Goal: Transaction & Acquisition: Register for event/course

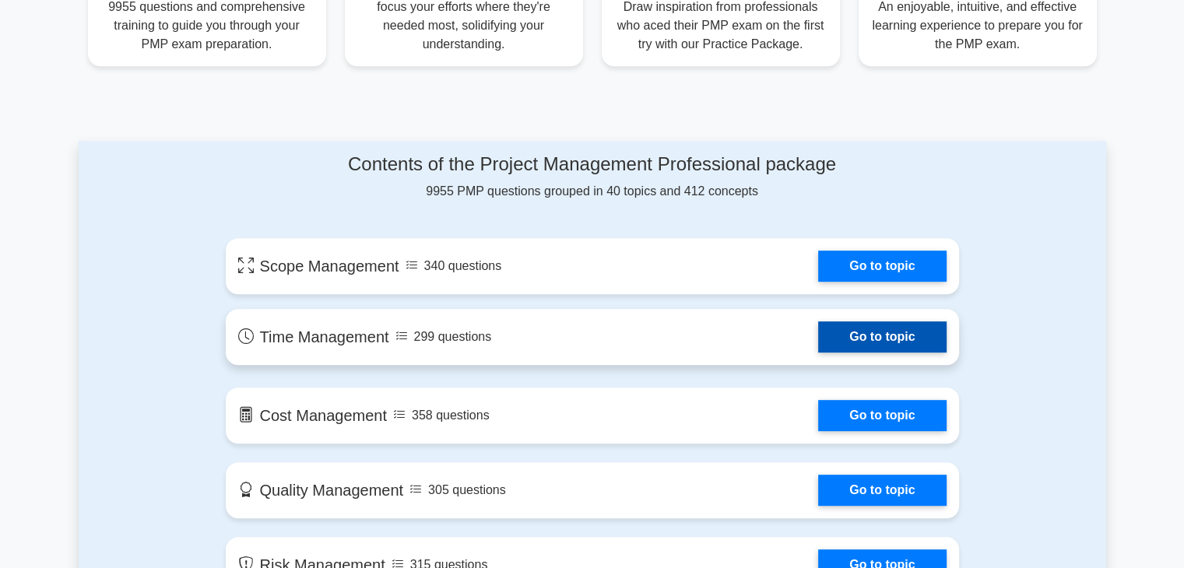
scroll to position [701, 0]
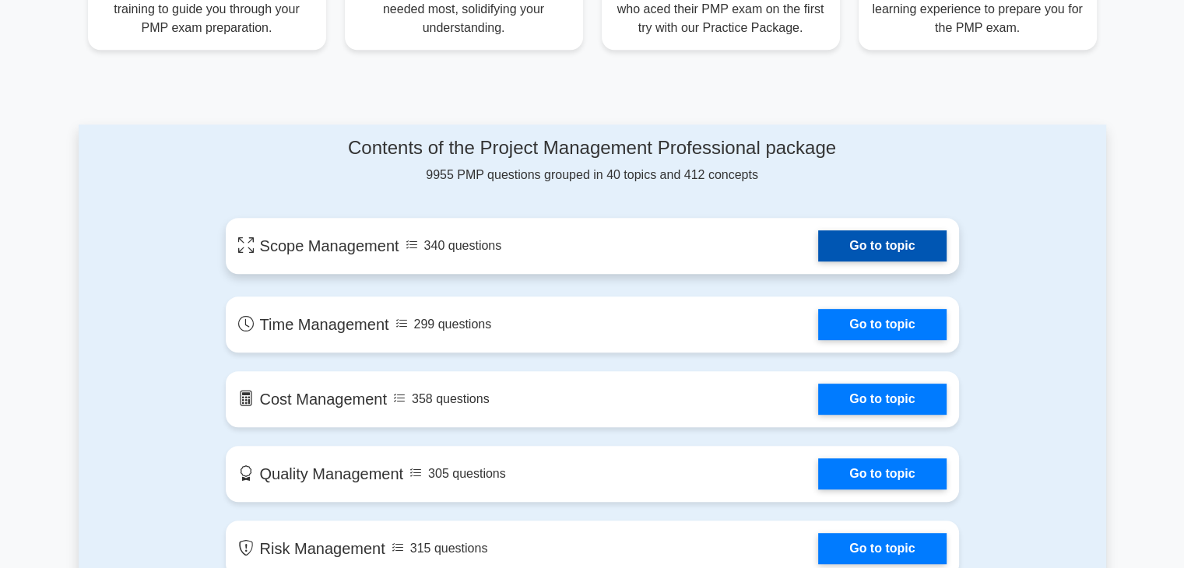
click at [818, 259] on link "Go to topic" at bounding box center [882, 245] width 128 height 31
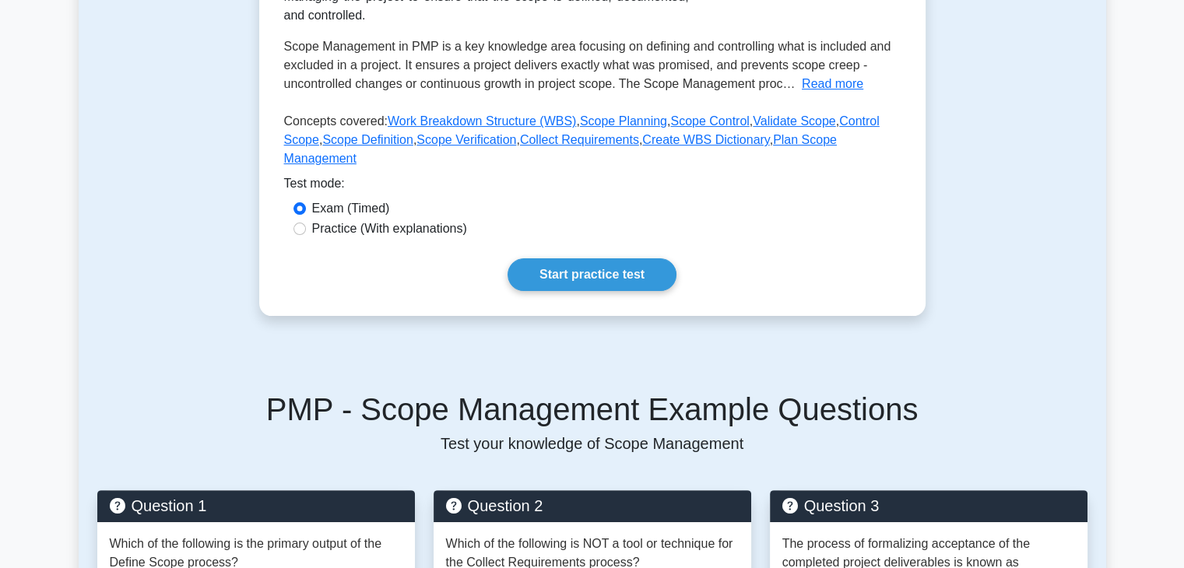
scroll to position [78, 0]
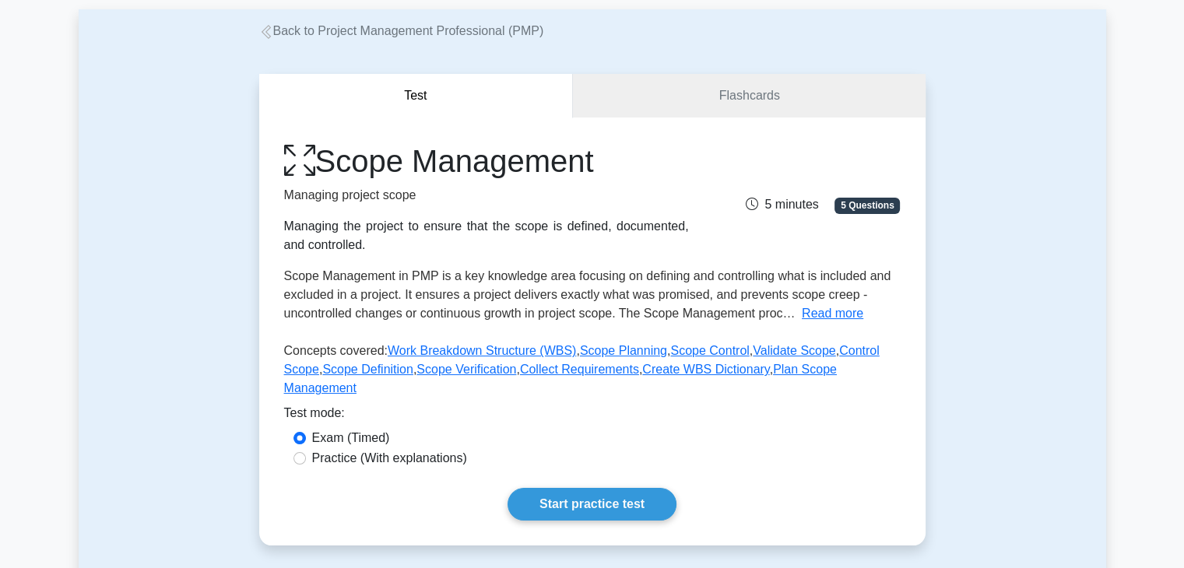
click at [328, 449] on label "Practice (With explanations)" at bounding box center [389, 458] width 155 height 19
click at [306, 452] on input "Practice (With explanations)" at bounding box center [299, 458] width 12 height 12
radio input "true"
click at [546, 488] on link "Start practice test" at bounding box center [592, 504] width 169 height 33
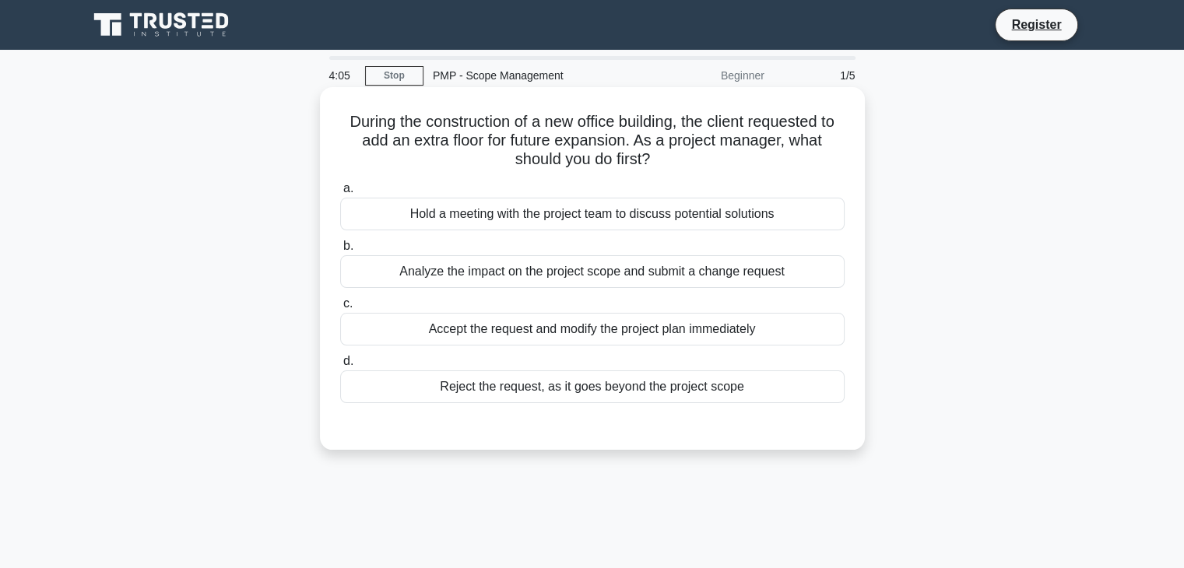
click at [598, 209] on div "Hold a meeting with the project team to discuss potential solutions" at bounding box center [592, 214] width 504 height 33
click at [340, 194] on input "a. Hold a meeting with the project team to discuss potential solutions" at bounding box center [340, 189] width 0 height 10
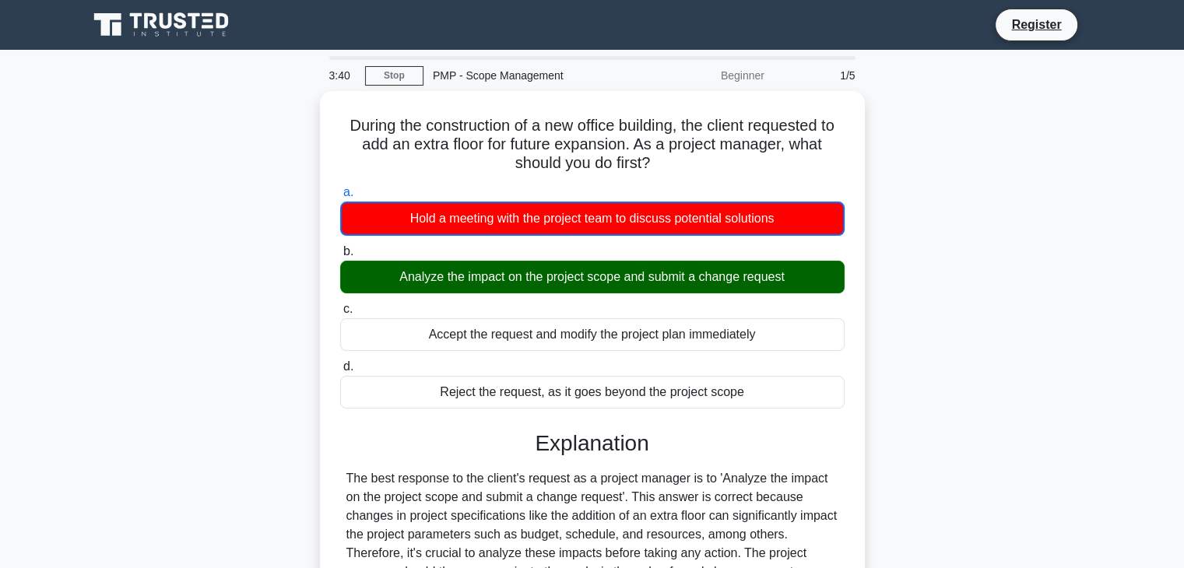
drag, startPoint x: 660, startPoint y: 159, endPoint x: 312, endPoint y: 128, distance: 349.3
click at [312, 128] on div "During the construction of a new office building, the client requested to add a…" at bounding box center [593, 485] width 1028 height 789
copy h5 "During the construction of a new office building, the client requested to add a…"
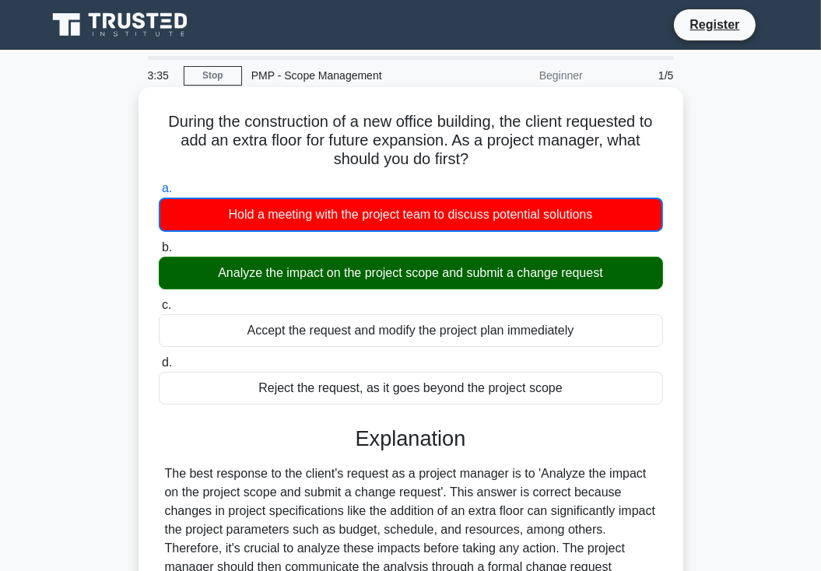
click at [369, 279] on div "Analyze the impact on the project scope and submit a change request" at bounding box center [411, 273] width 504 height 33
click at [159, 253] on input "b. Analyze the impact on the project scope and submit a change request" at bounding box center [159, 248] width 0 height 10
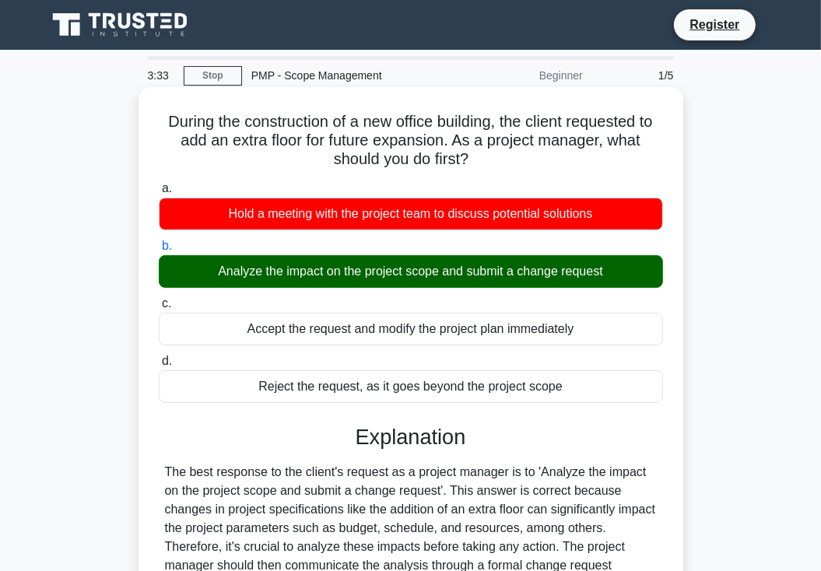
drag, startPoint x: 208, startPoint y: 270, endPoint x: 616, endPoint y: 269, distance: 407.9
click at [616, 269] on div "Analyze the impact on the project scope and submit a change request" at bounding box center [411, 271] width 504 height 33
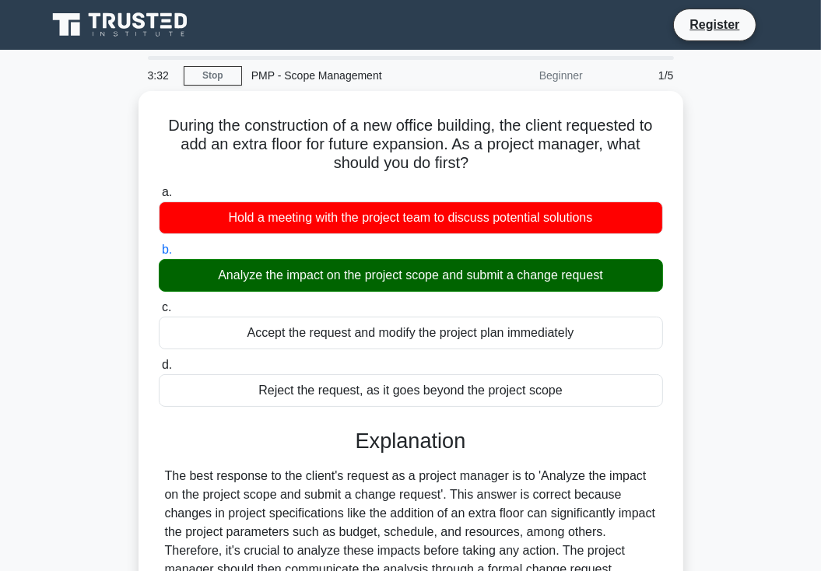
copy div "Analyze the impact on the project scope and submit a change request"
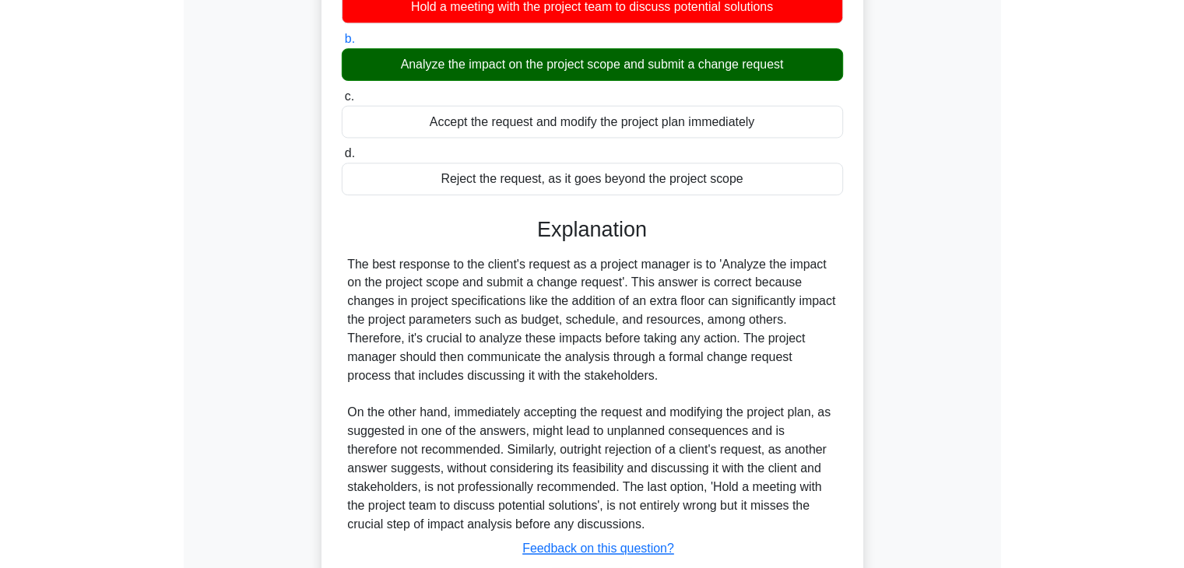
scroll to position [234, 0]
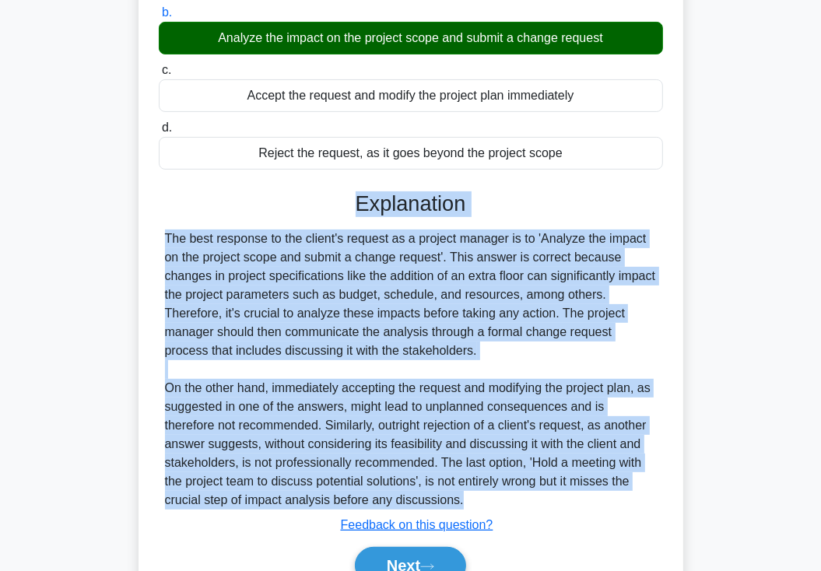
drag, startPoint x: 348, startPoint y: 202, endPoint x: 464, endPoint y: 502, distance: 322.1
click at [464, 502] on div "Explanation The best response to the client's request as a project manager is t…" at bounding box center [411, 391] width 504 height 399
copy div "Explanation The best response to the client's request as a project manager is t…"
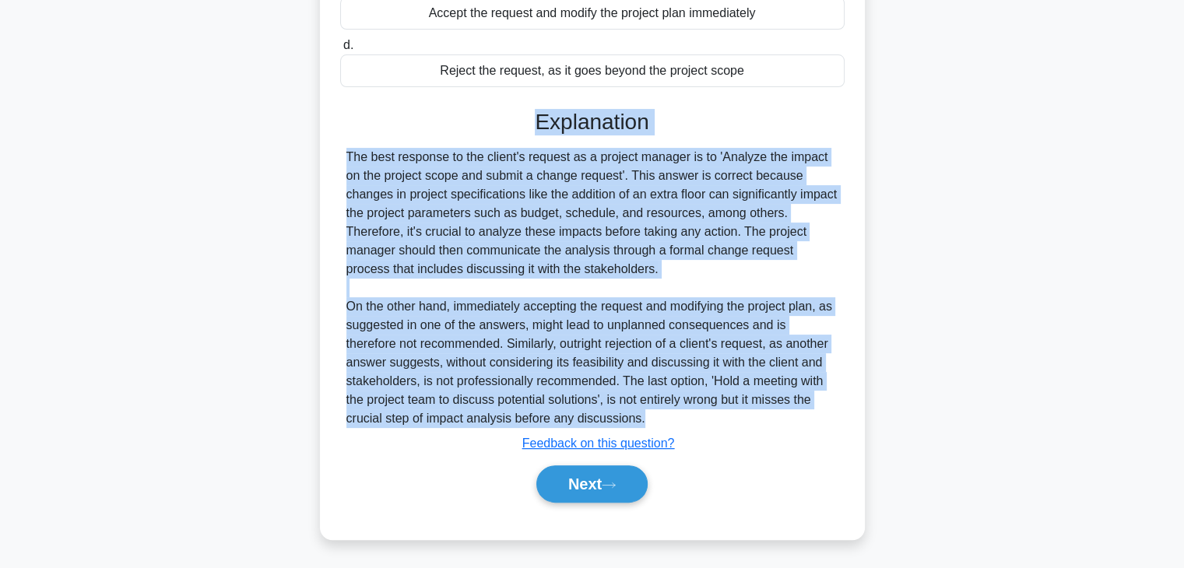
scroll to position [0, 0]
click at [589, 492] on button "Next" at bounding box center [591, 484] width 111 height 37
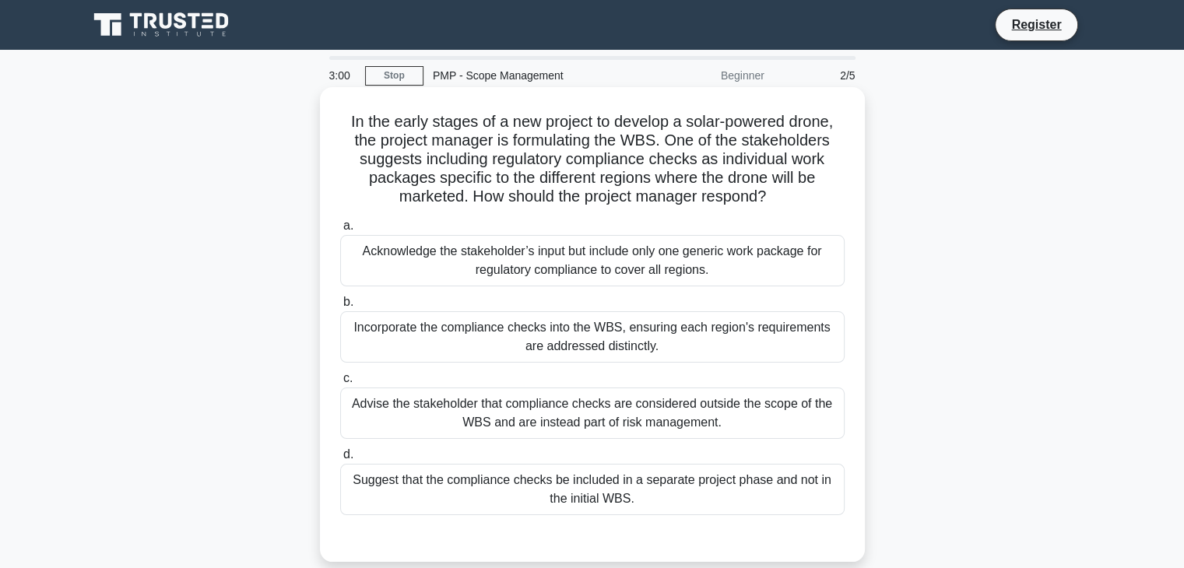
drag, startPoint x: 781, startPoint y: 204, endPoint x: 320, endPoint y: 124, distance: 467.8
click at [320, 124] on div "In the early stages of a new project to develop a solar-powered drone, the proj…" at bounding box center [592, 324] width 545 height 475
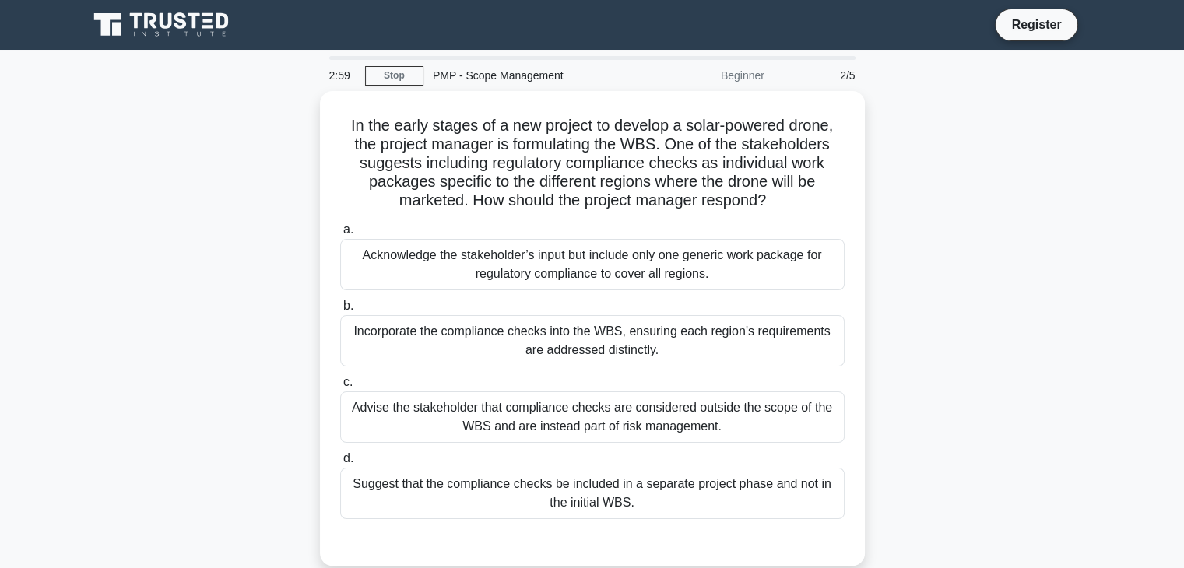
copy h5 "In the early stages of a new project to develop a solar-powered drone, the proj…"
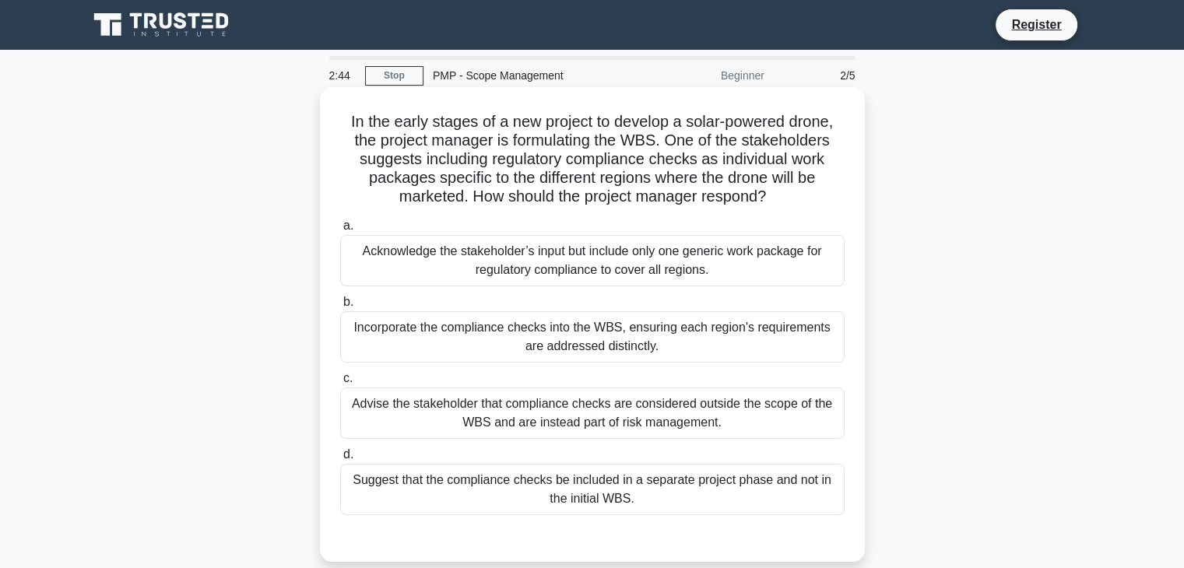
click at [626, 142] on h5 "In the early stages of a new project to develop a solar-powered drone, the proj…" at bounding box center [593, 159] width 508 height 95
click at [627, 142] on h5 "In the early stages of a new project to develop a solar-powered drone, the proj…" at bounding box center [593, 159] width 508 height 95
drag, startPoint x: 626, startPoint y: 141, endPoint x: 656, endPoint y: 142, distance: 30.4
click at [656, 142] on h5 "In the early stages of a new project to develop a solar-powered drone, the proj…" at bounding box center [593, 159] width 508 height 95
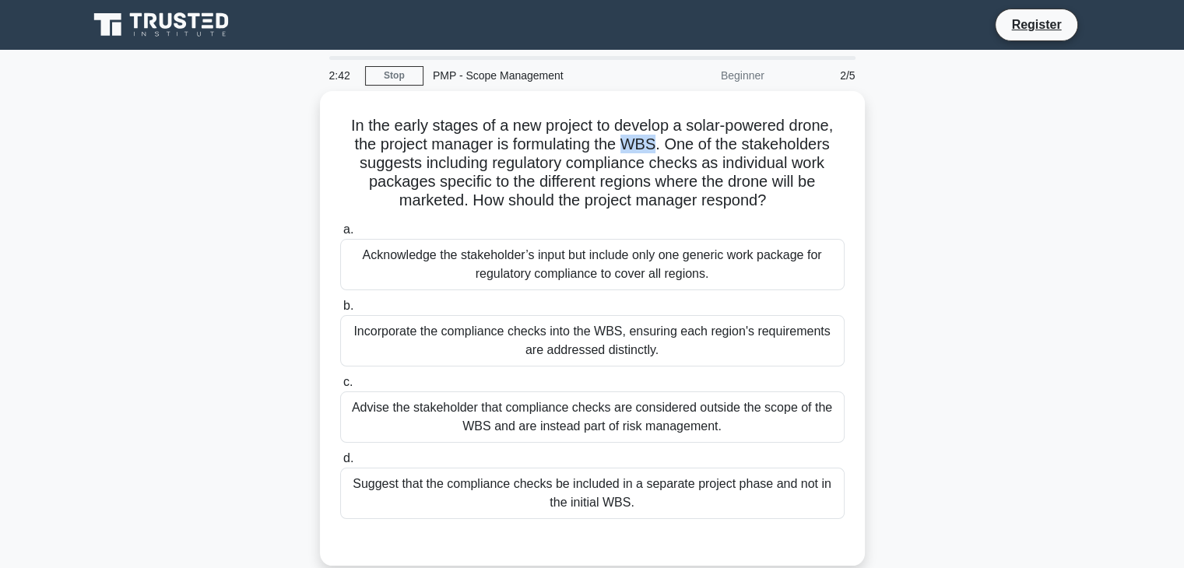
copy h5 "WBS"
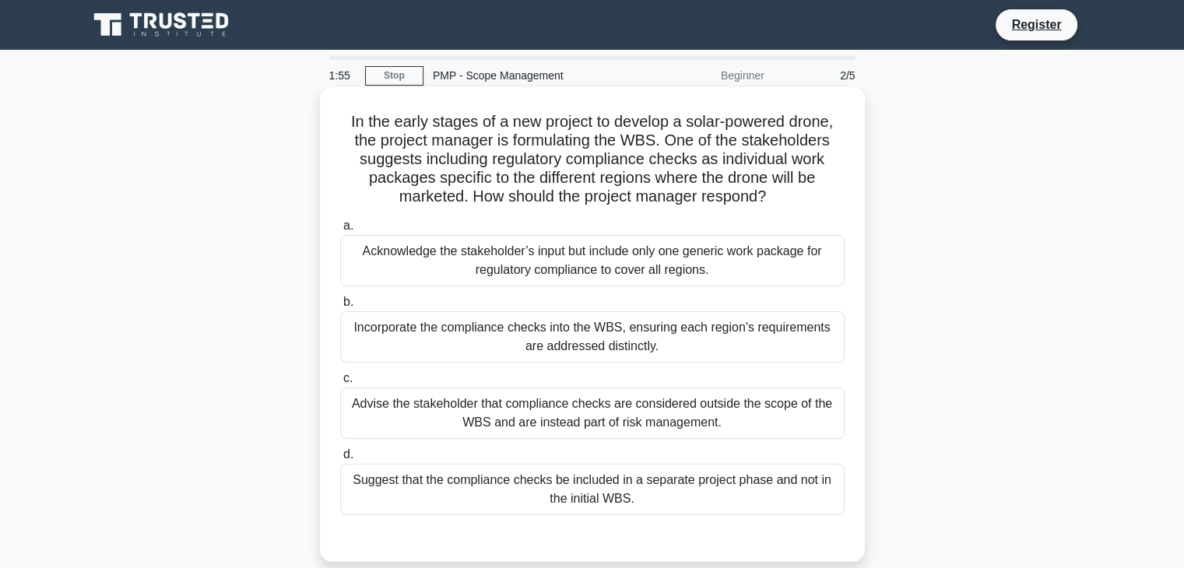
click at [673, 272] on div "Acknowledge the stakeholder’s input but include only one generic work package f…" at bounding box center [592, 260] width 504 height 51
click at [340, 231] on input "a. Acknowledge the stakeholder’s input but include only one generic work packag…" at bounding box center [340, 226] width 0 height 10
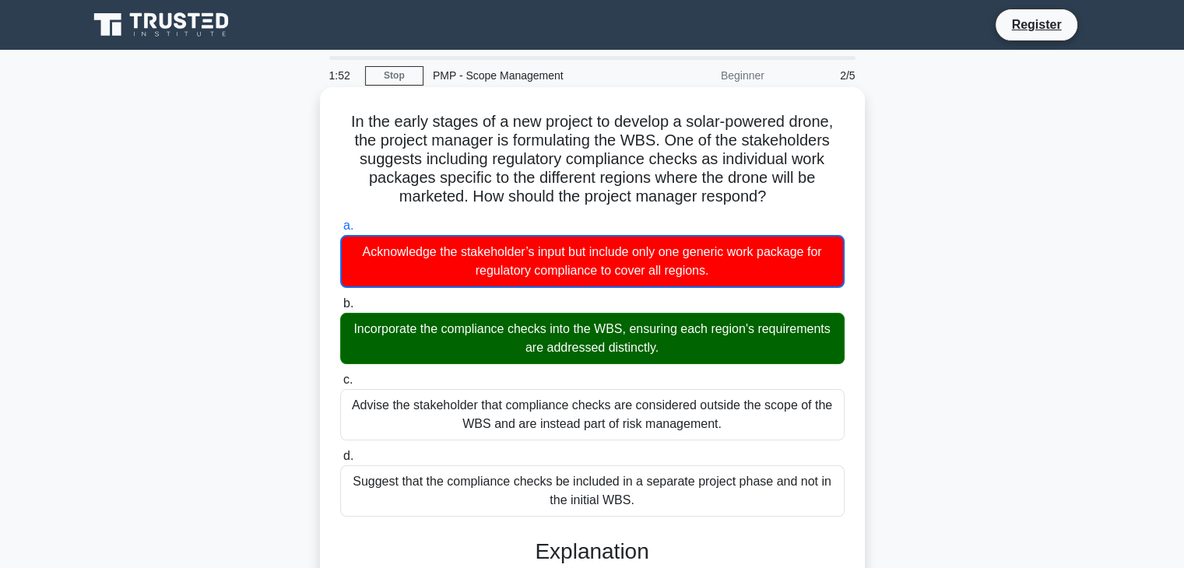
drag, startPoint x: 662, startPoint y: 348, endPoint x: 343, endPoint y: 331, distance: 318.9
click at [343, 331] on div "Incorporate the compliance checks into the WBS, ensuring each region's requirem…" at bounding box center [592, 338] width 504 height 51
copy div "Incorporate the compliance checks into the WBS, ensuring each region's requirem…"
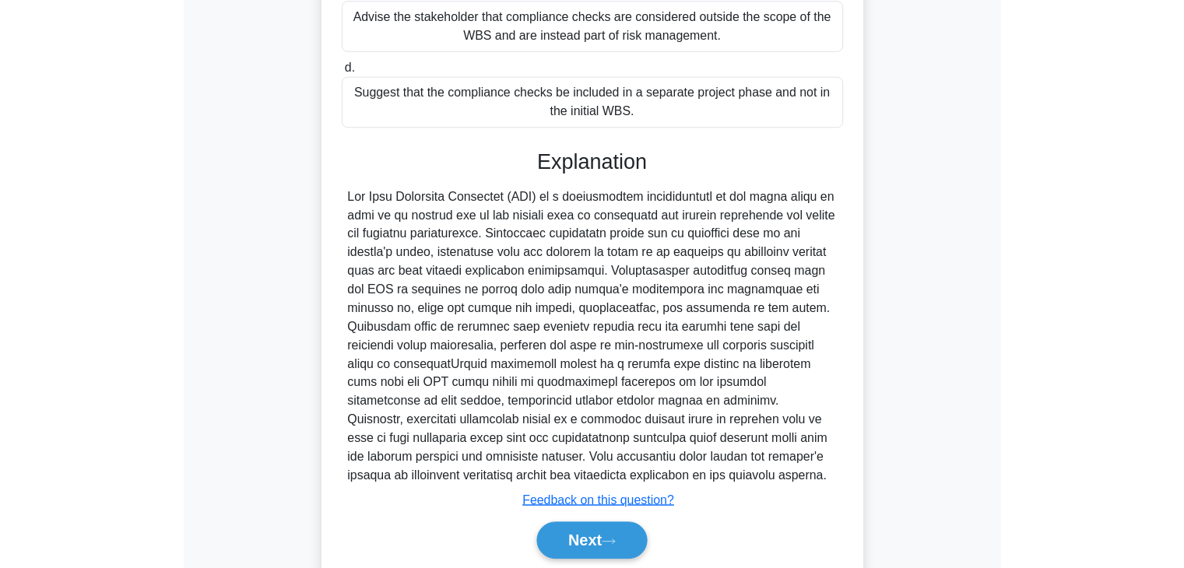
scroll to position [445, 0]
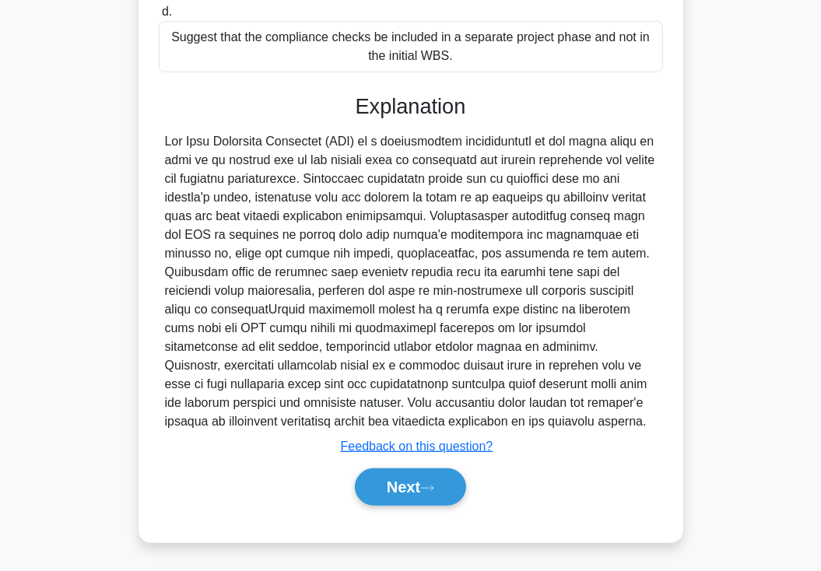
drag, startPoint x: 494, startPoint y: 423, endPoint x: 234, endPoint y: 104, distance: 411.2
click at [234, 104] on div "Explanation Submit feedback Feedback on this question? Next" at bounding box center [411, 303] width 504 height 418
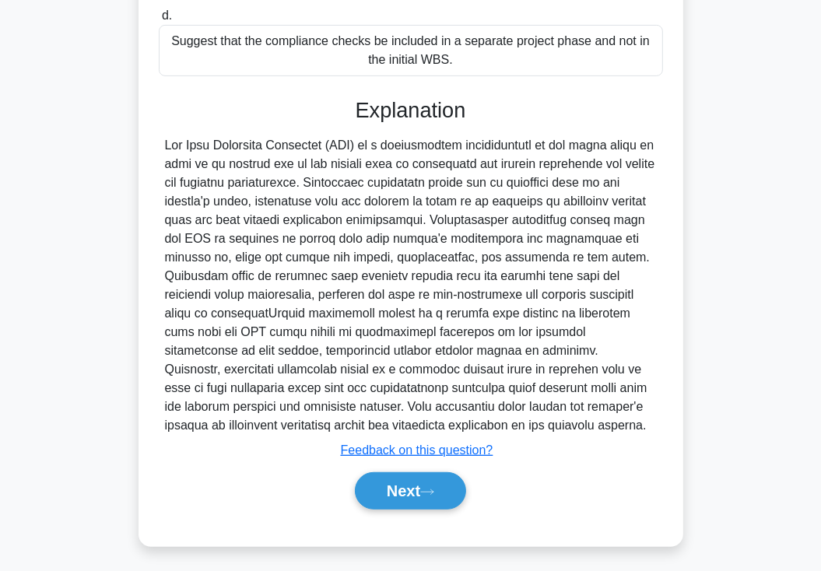
copy div "Explanation The Work Breakdown Structure (WBS) is a hierarchical decomposition …"
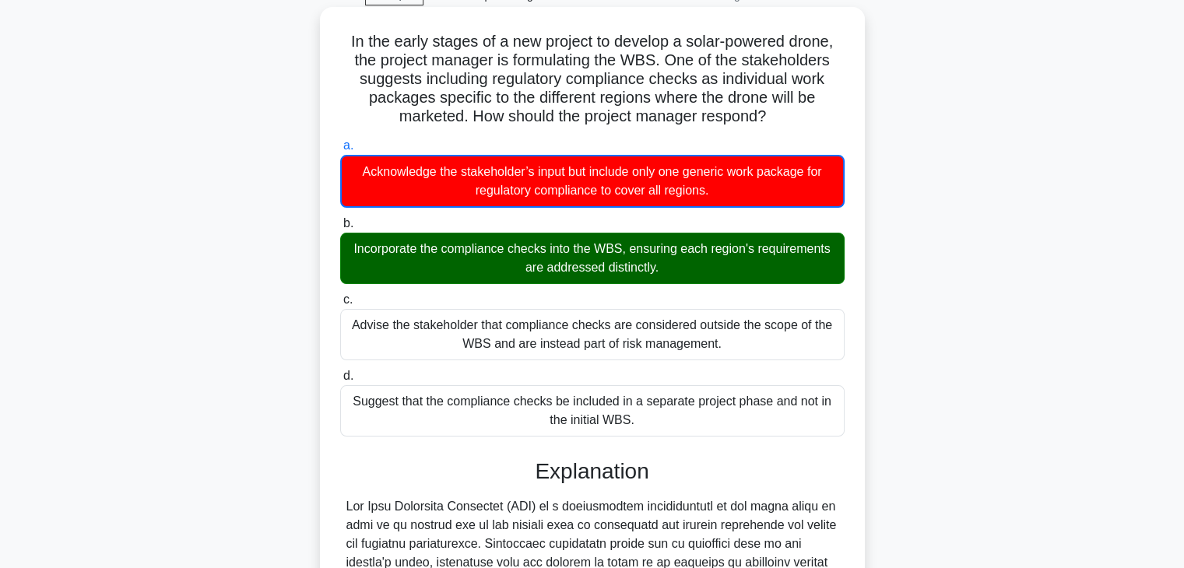
scroll to position [0, 0]
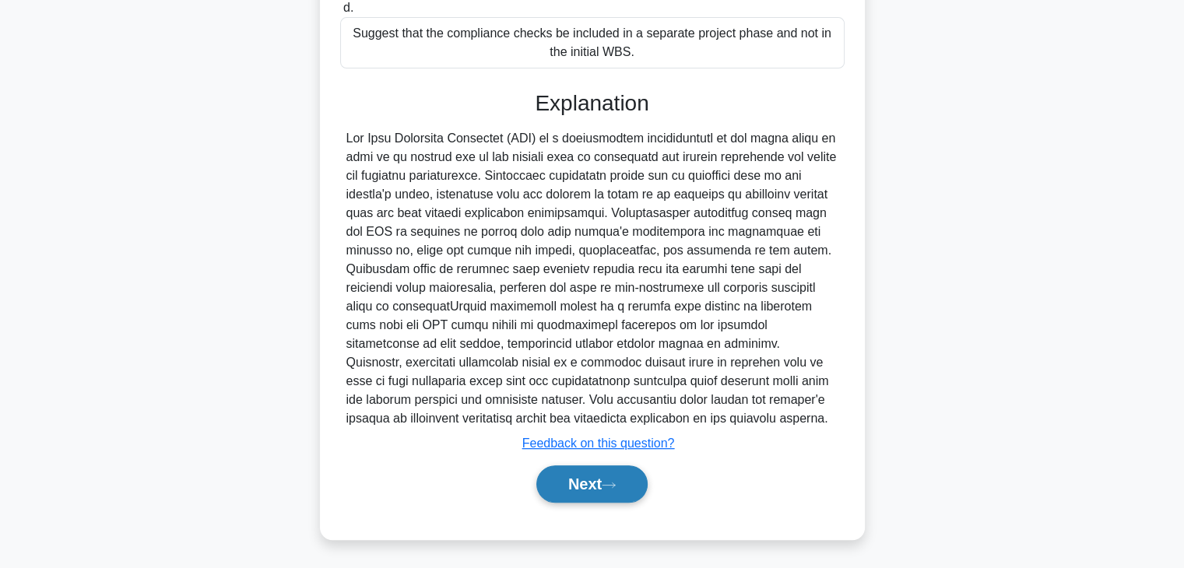
click at [599, 487] on button "Next" at bounding box center [591, 484] width 111 height 37
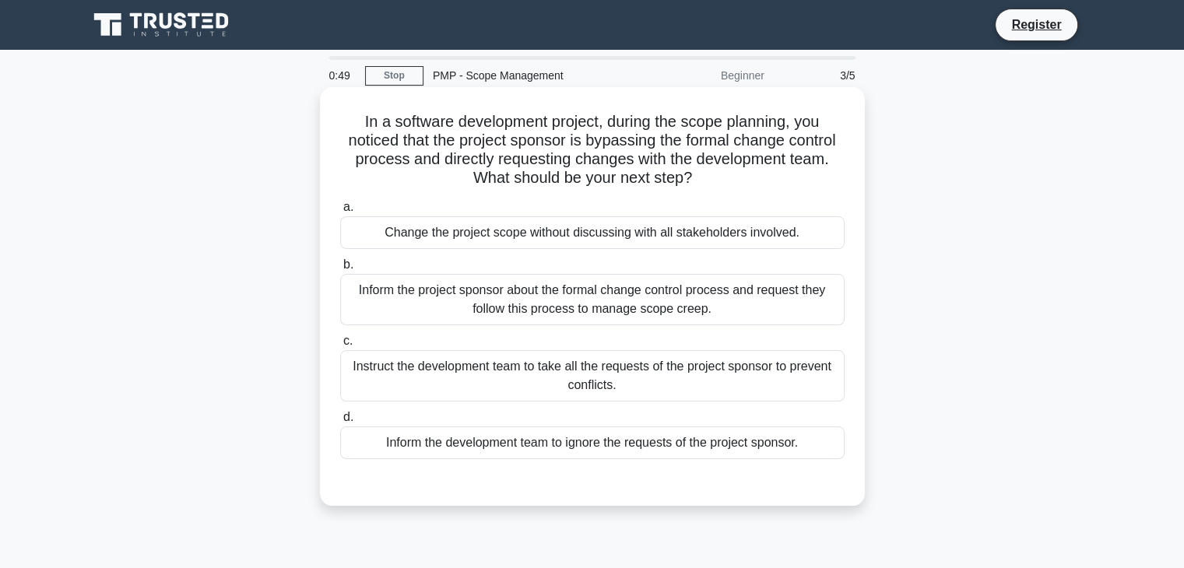
click at [586, 138] on h5 "In a software development project, during the scope planning, you noticed that …" at bounding box center [593, 150] width 508 height 76
drag, startPoint x: 698, startPoint y: 184, endPoint x: 330, endPoint y: 125, distance: 372.2
click at [330, 125] on div "In a software development project, during the scope planning, you noticed that …" at bounding box center [592, 296] width 532 height 406
copy h5 "In a software development project, during the scope planning, you noticed that …"
click at [562, 307] on div "Inform the project sponsor about the formal change control process and request …" at bounding box center [592, 299] width 504 height 51
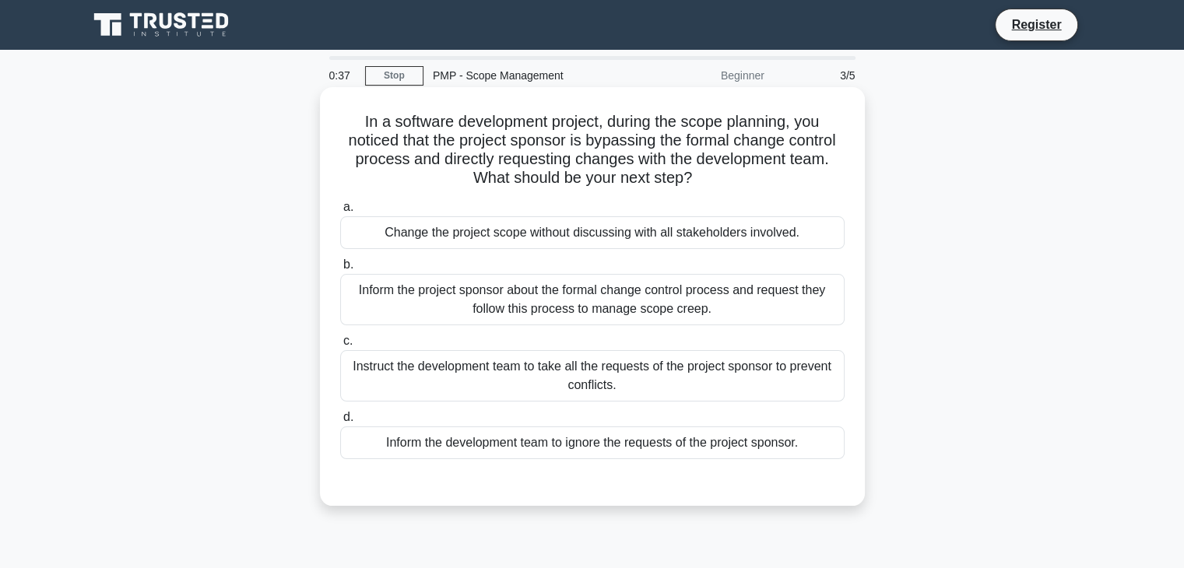
click at [340, 270] on input "b. Inform the project sponsor about the formal change control process and reque…" at bounding box center [340, 265] width 0 height 10
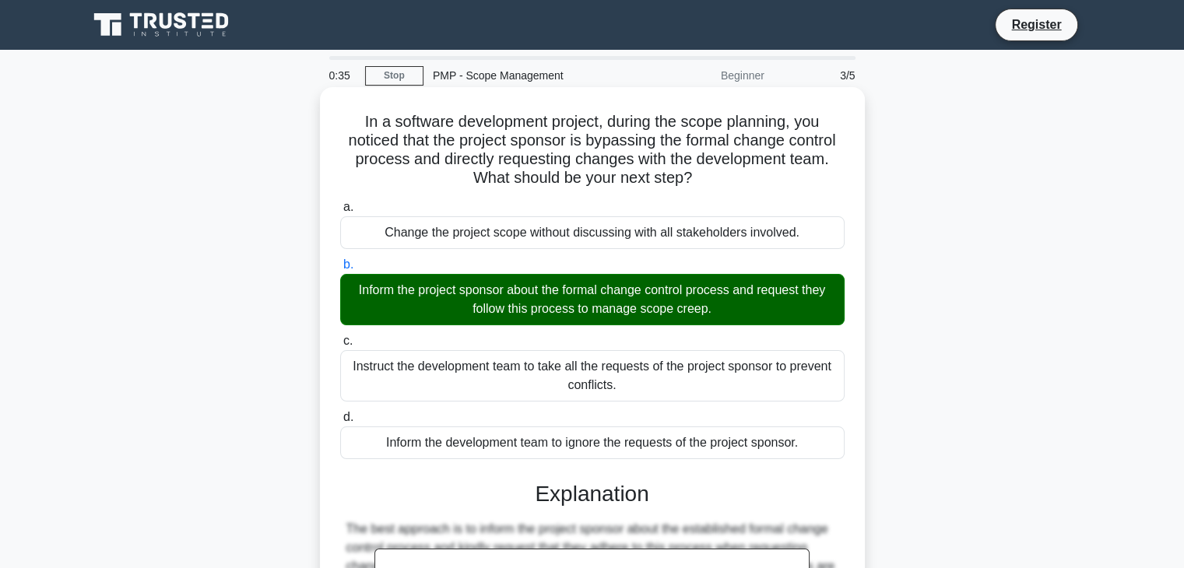
drag, startPoint x: 724, startPoint y: 304, endPoint x: 349, endPoint y: 287, distance: 375.6
click at [349, 287] on div "Inform the project sponsor about the formal change control process and request …" at bounding box center [592, 299] width 504 height 51
copy div "Inform the project sponsor about the formal change control process and request …"
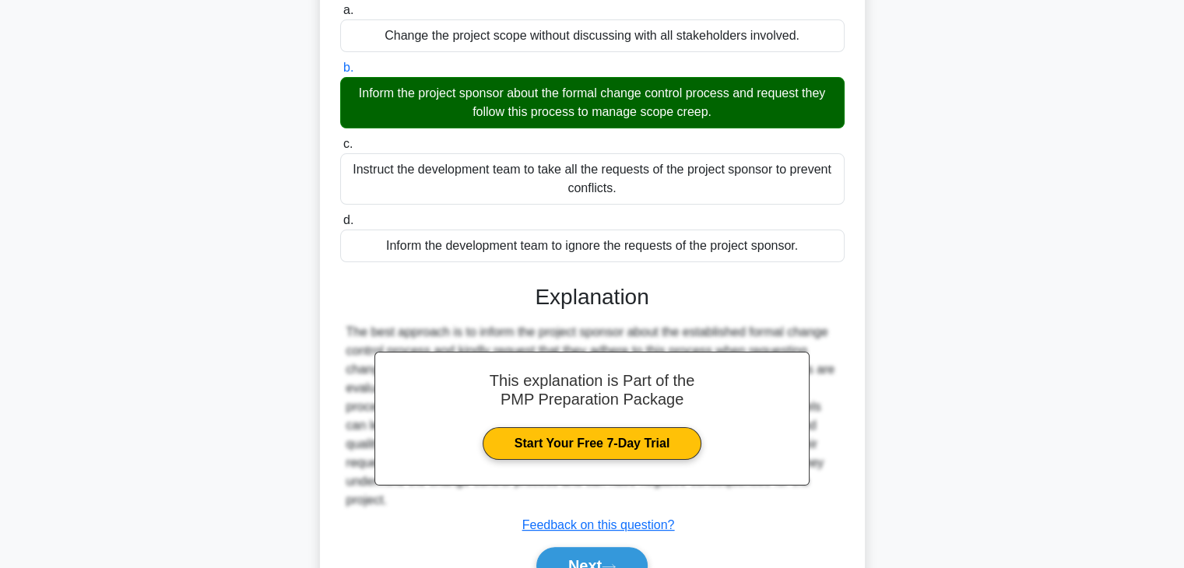
scroll to position [279, 0]
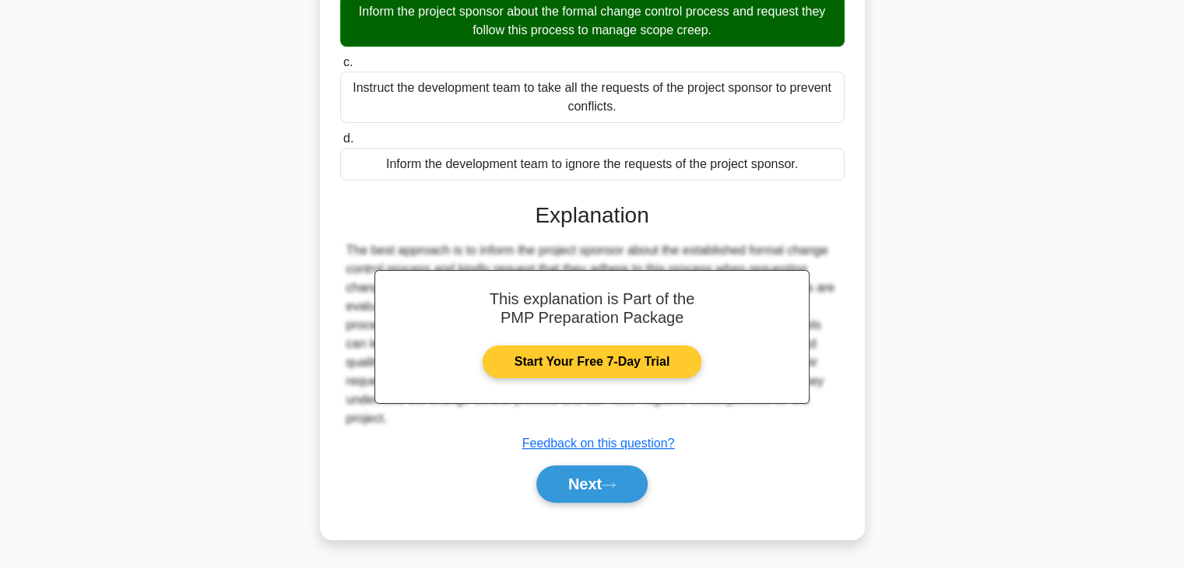
click at [621, 370] on link "Start Your Free 7-Day Trial" at bounding box center [592, 362] width 219 height 33
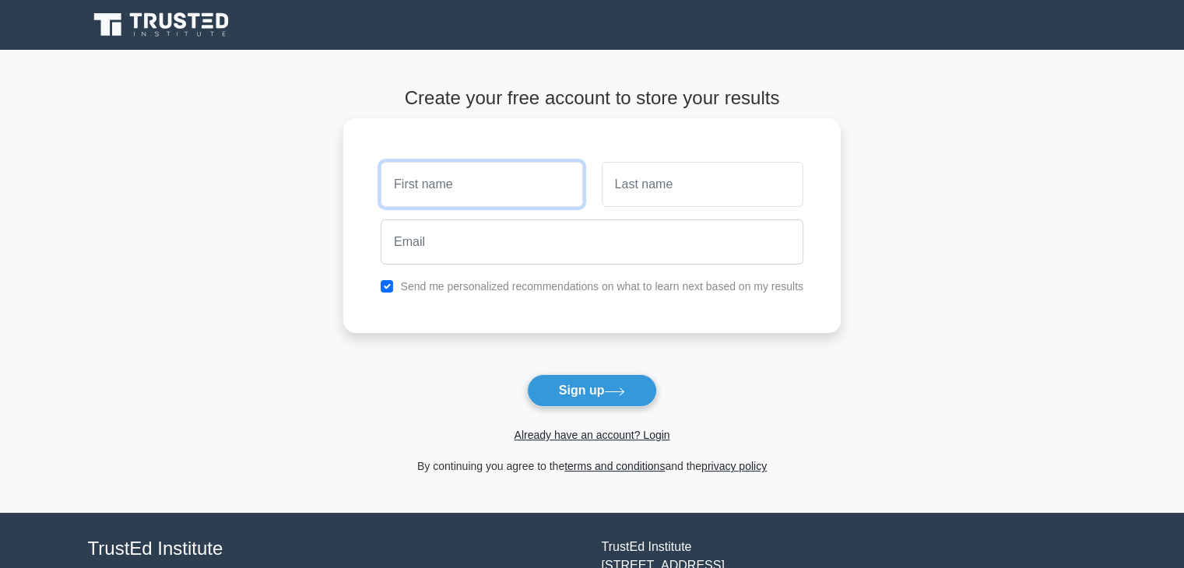
click at [455, 187] on input "text" at bounding box center [482, 184] width 202 height 45
drag, startPoint x: 458, startPoint y: 188, endPoint x: 295, endPoint y: 188, distance: 162.7
click at [295, 188] on main "Create your free account to store your results aytən Send me personalized recom…" at bounding box center [592, 281] width 1184 height 463
type input "Aytan"
click at [631, 189] on input "text" at bounding box center [703, 184] width 202 height 45
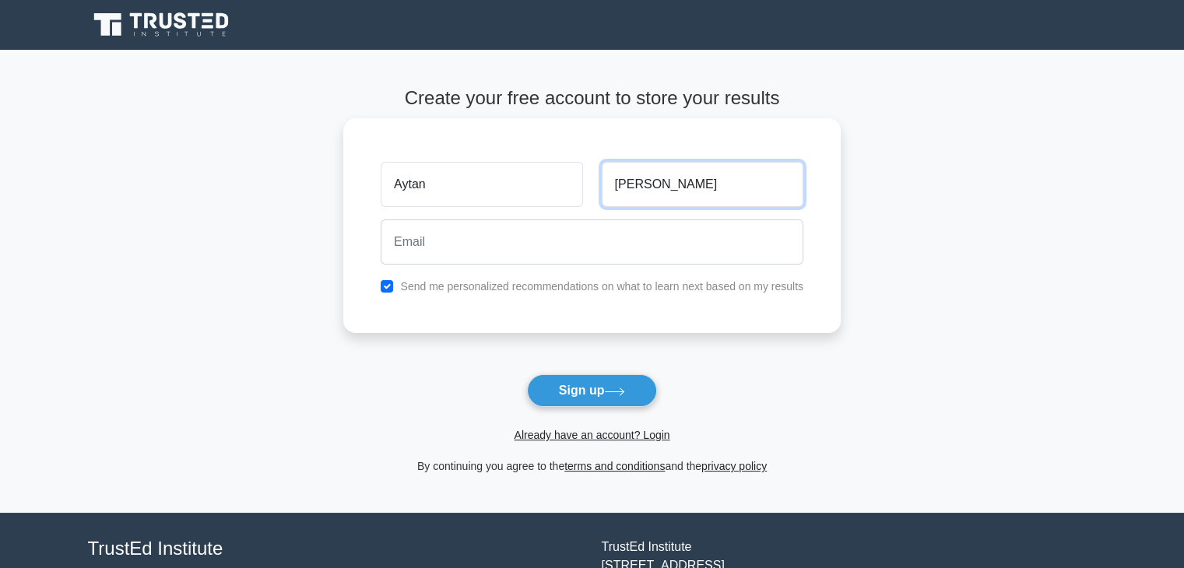
type input "Maharramova"
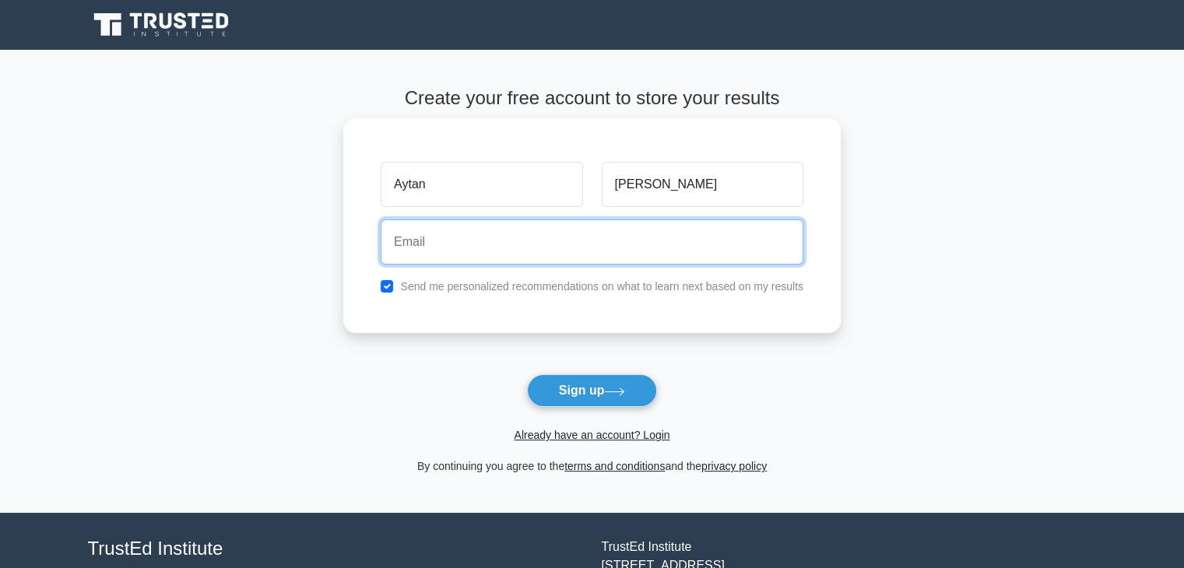
click at [514, 263] on input "email" at bounding box center [592, 242] width 423 height 45
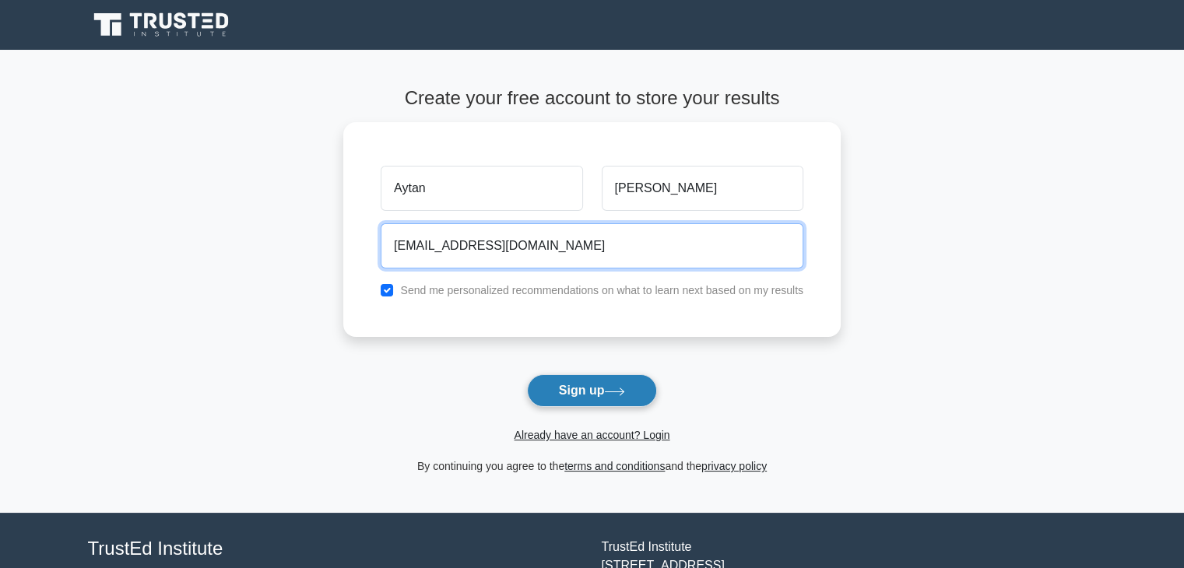
type input "[EMAIL_ADDRESS][DOMAIN_NAME]"
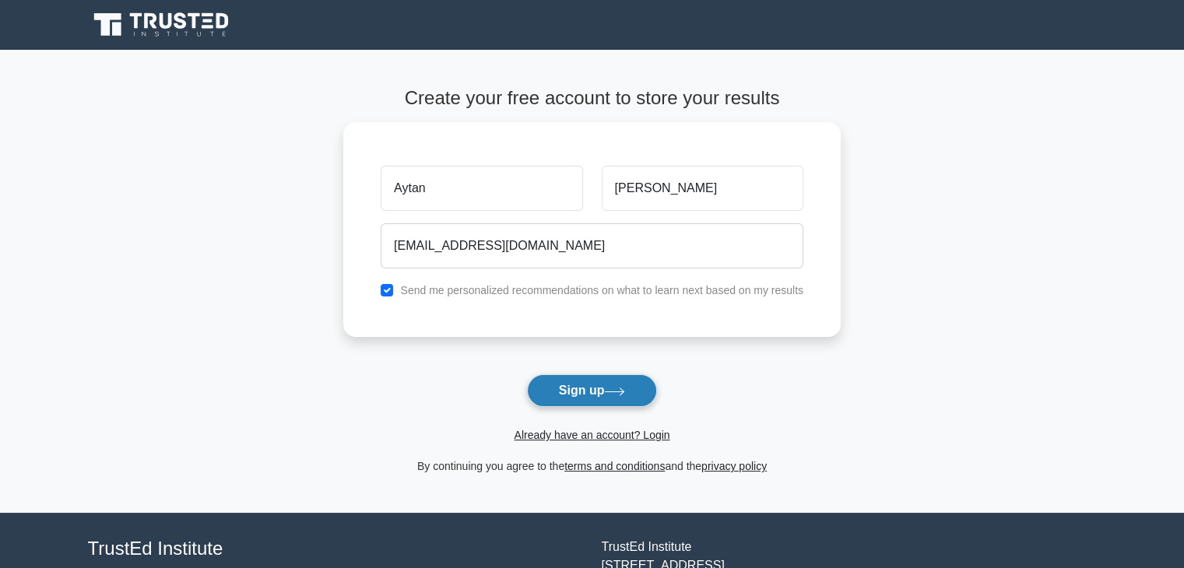
click at [610, 386] on button "Sign up" at bounding box center [592, 390] width 131 height 33
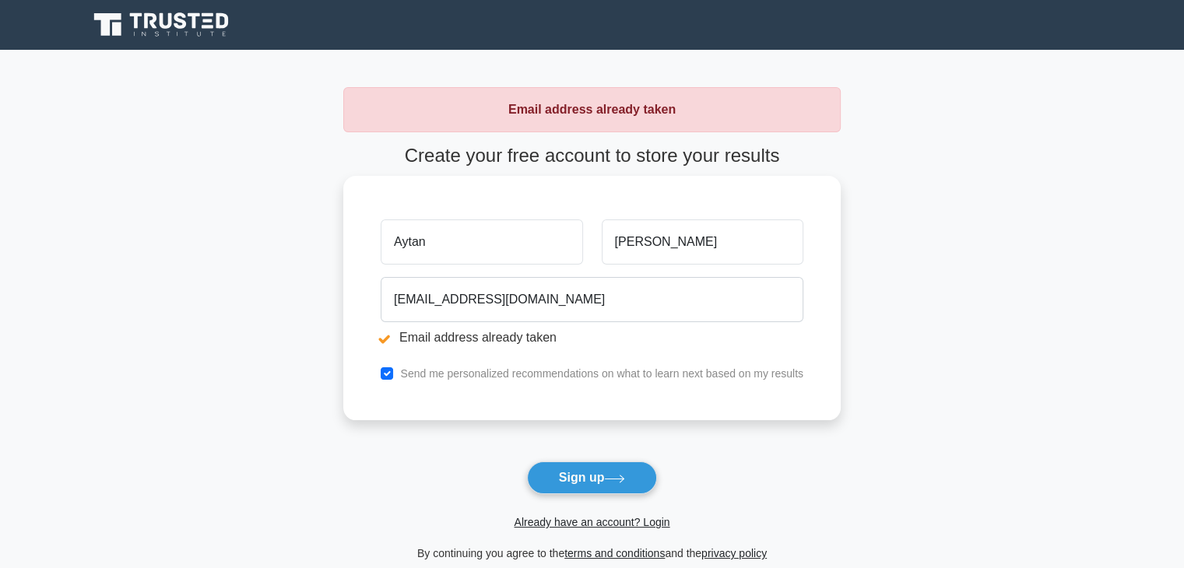
click at [395, 244] on input "Aytan" at bounding box center [482, 242] width 202 height 45
drag, startPoint x: 433, startPoint y: 249, endPoint x: 237, endPoint y: 241, distance: 196.3
click at [237, 241] on main "Email address already taken Create your free account to store your results [GEO…" at bounding box center [592, 325] width 1184 height 550
type input "Aytan"
click at [598, 477] on button "Sign up" at bounding box center [592, 478] width 131 height 33
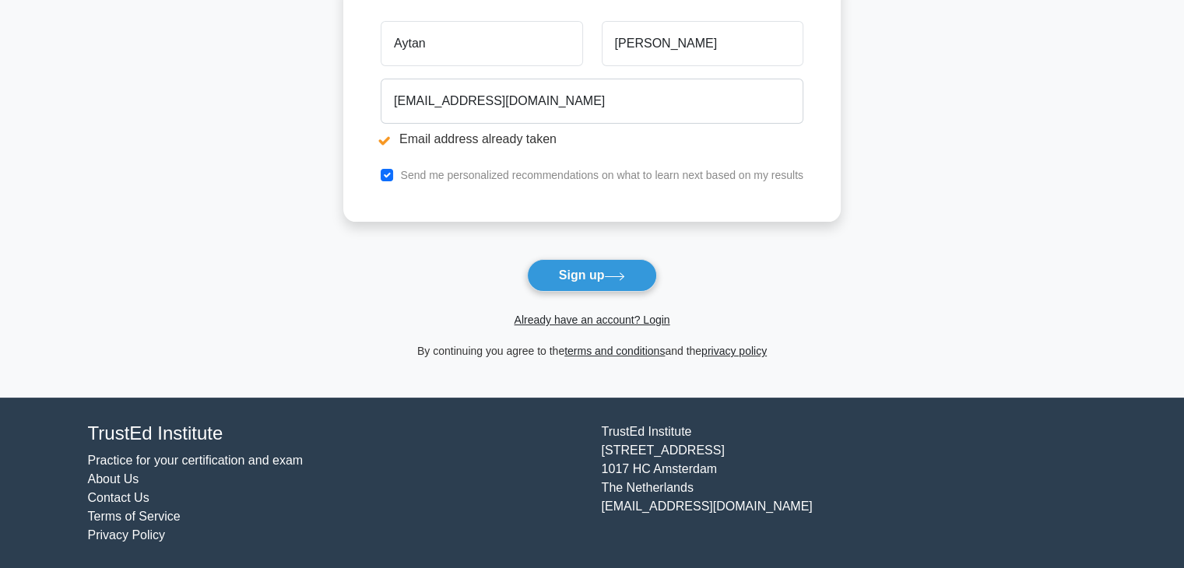
scroll to position [203, 0]
click at [593, 320] on link "Already have an account? Login" at bounding box center [592, 319] width 156 height 12
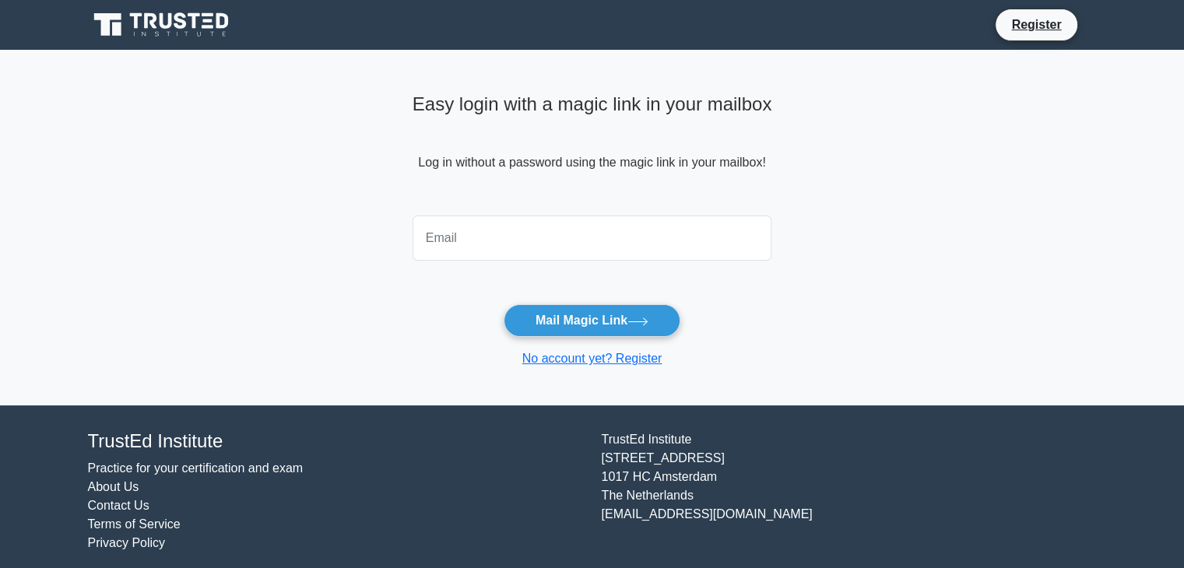
drag, startPoint x: 408, startPoint y: 239, endPoint x: 416, endPoint y: 240, distance: 8.6
click at [413, 239] on input "email" at bounding box center [593, 238] width 360 height 45
type input "[EMAIL_ADDRESS][DOMAIN_NAME]"
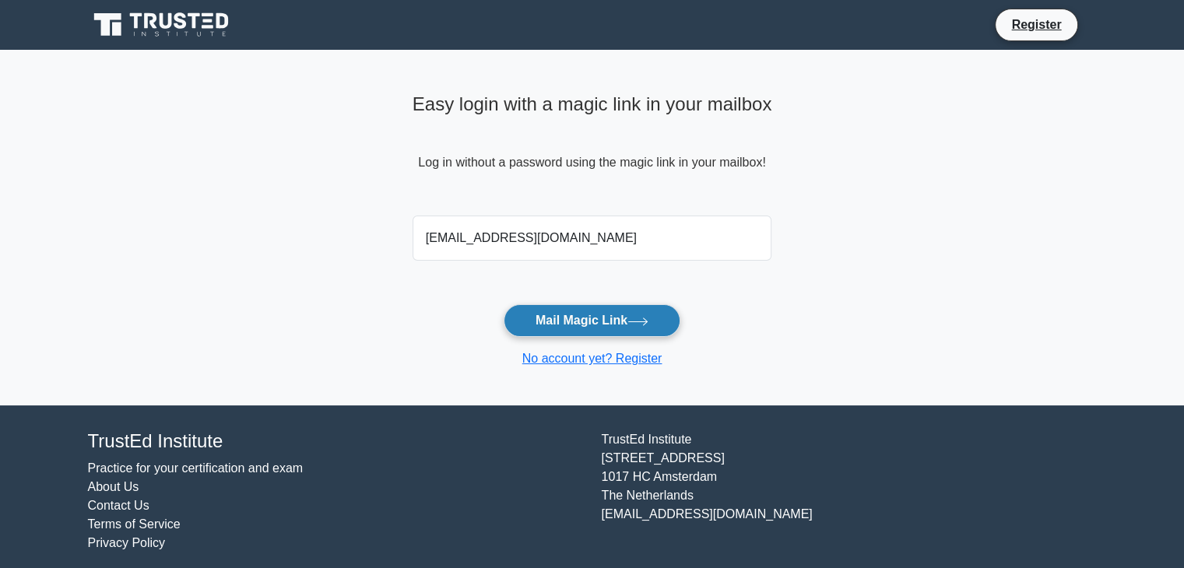
click at [608, 318] on button "Mail Magic Link" at bounding box center [592, 320] width 177 height 33
